Goal: Complete application form

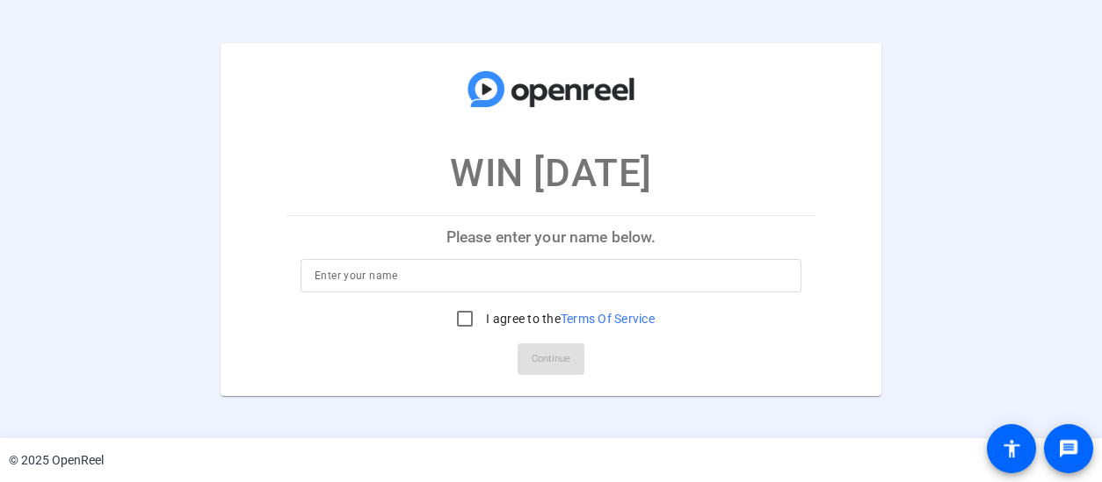
click at [453, 275] on input at bounding box center [551, 275] width 473 height 21
type input "[PERSON_NAME]"
click at [466, 323] on input "I agree to the Terms Of Service" at bounding box center [464, 318] width 35 height 35
checkbox input "true"
click at [509, 352] on mat-card-actions "Continue" at bounding box center [550, 360] width 543 height 46
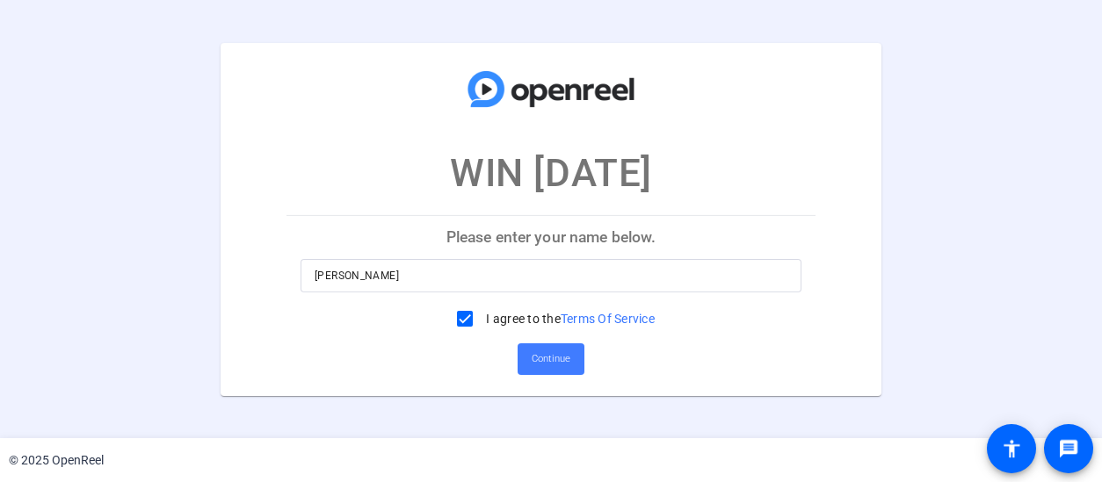
click at [547, 366] on span "Continue" at bounding box center [551, 359] width 39 height 26
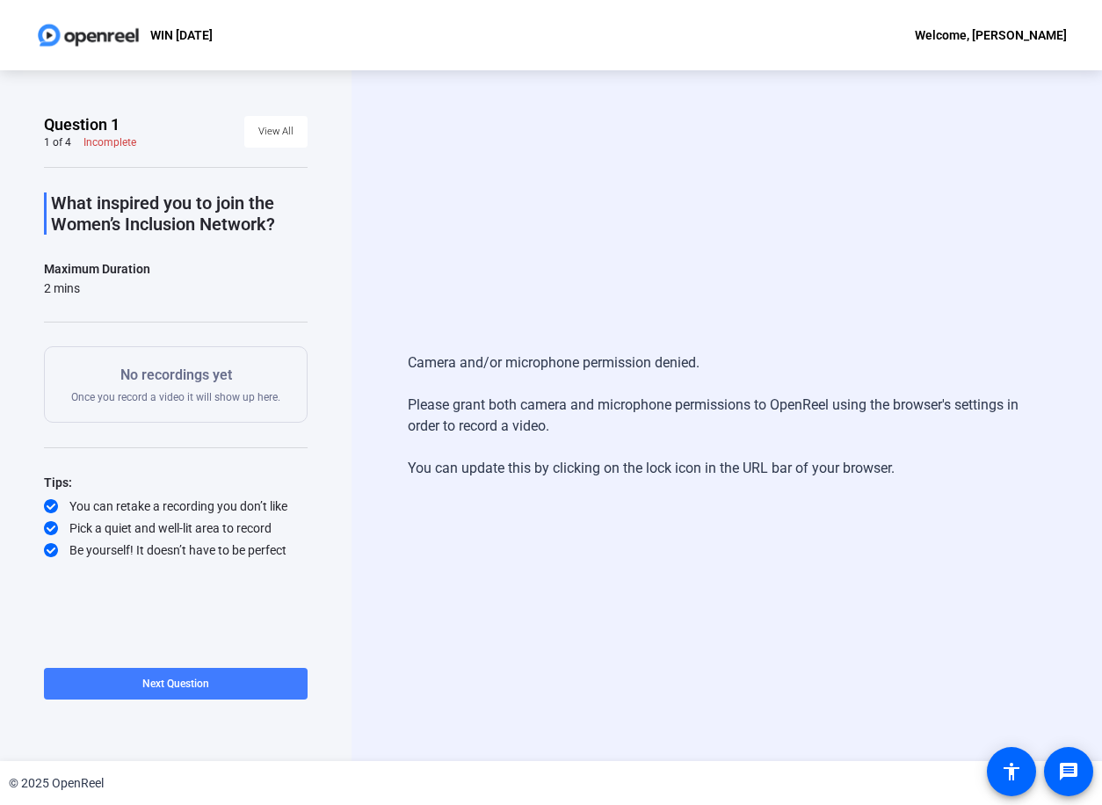
click at [236, 482] on span at bounding box center [176, 684] width 264 height 42
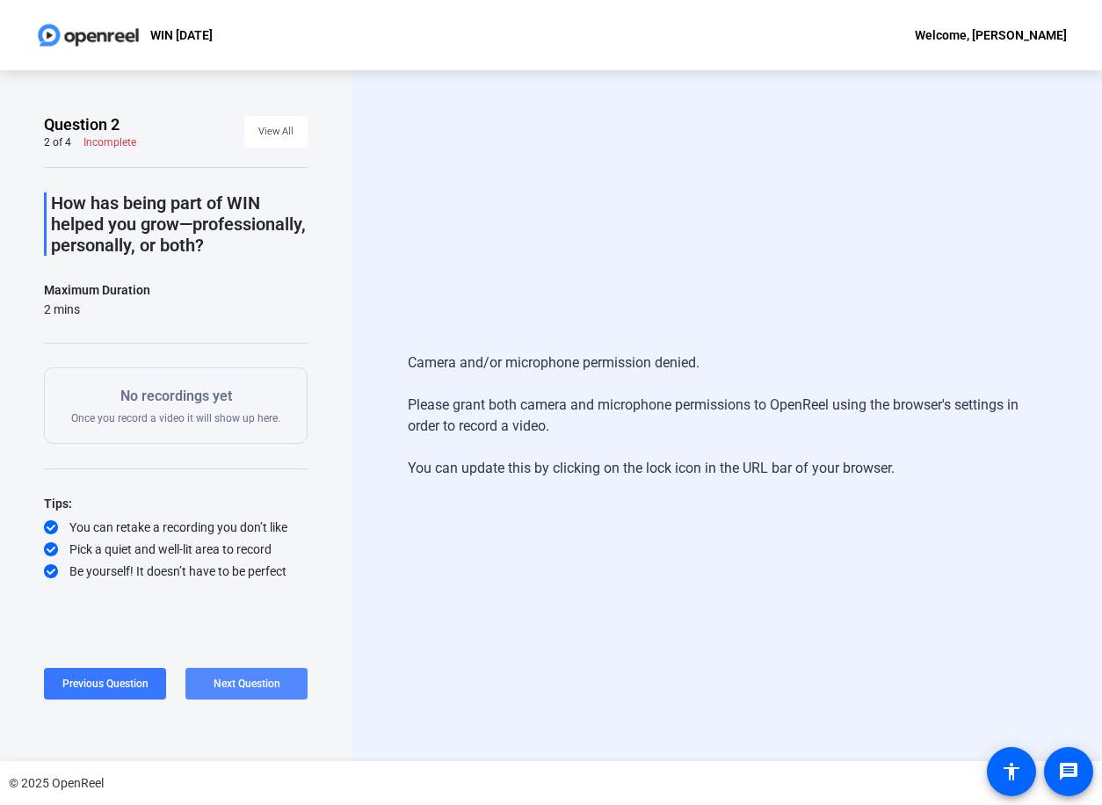
click at [236, 482] on button "Next Question" at bounding box center [246, 684] width 122 height 32
click at [236, 482] on span "Next Question" at bounding box center [247, 684] width 67 height 12
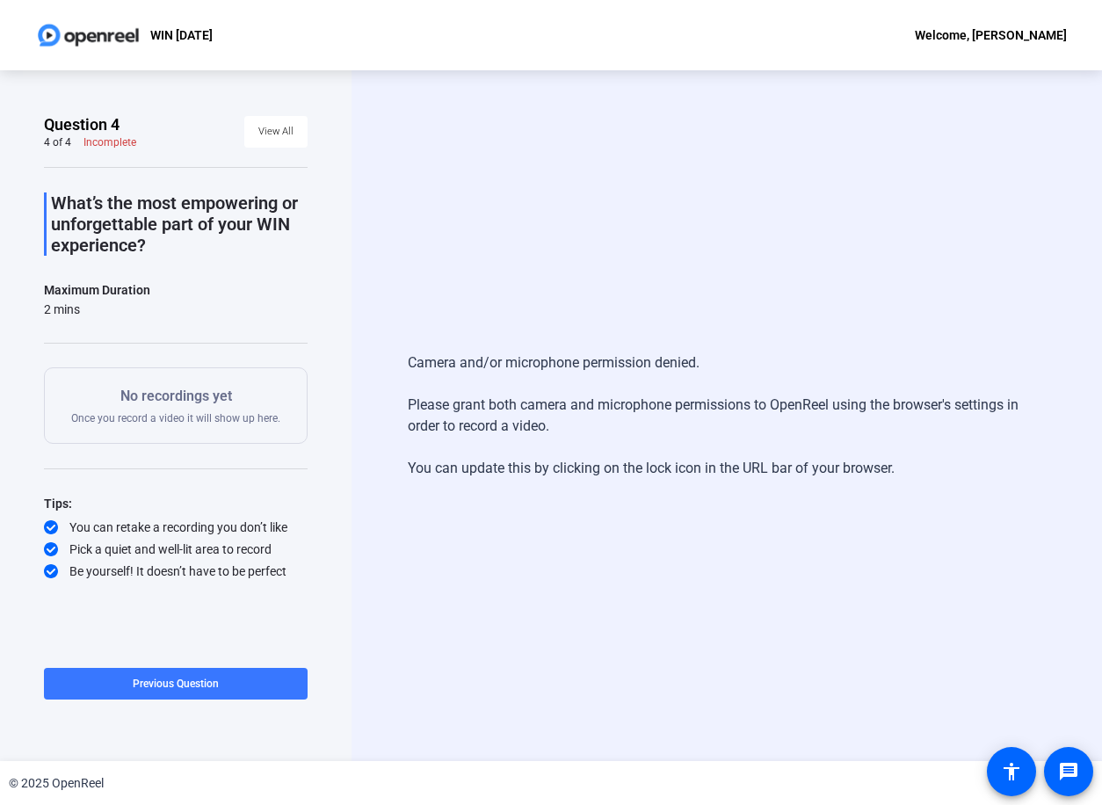
click at [236, 482] on span at bounding box center [176, 684] width 264 height 42
click at [236, 482] on span "Next Question" at bounding box center [247, 684] width 67 height 12
